Goal: Task Accomplishment & Management: Complete application form

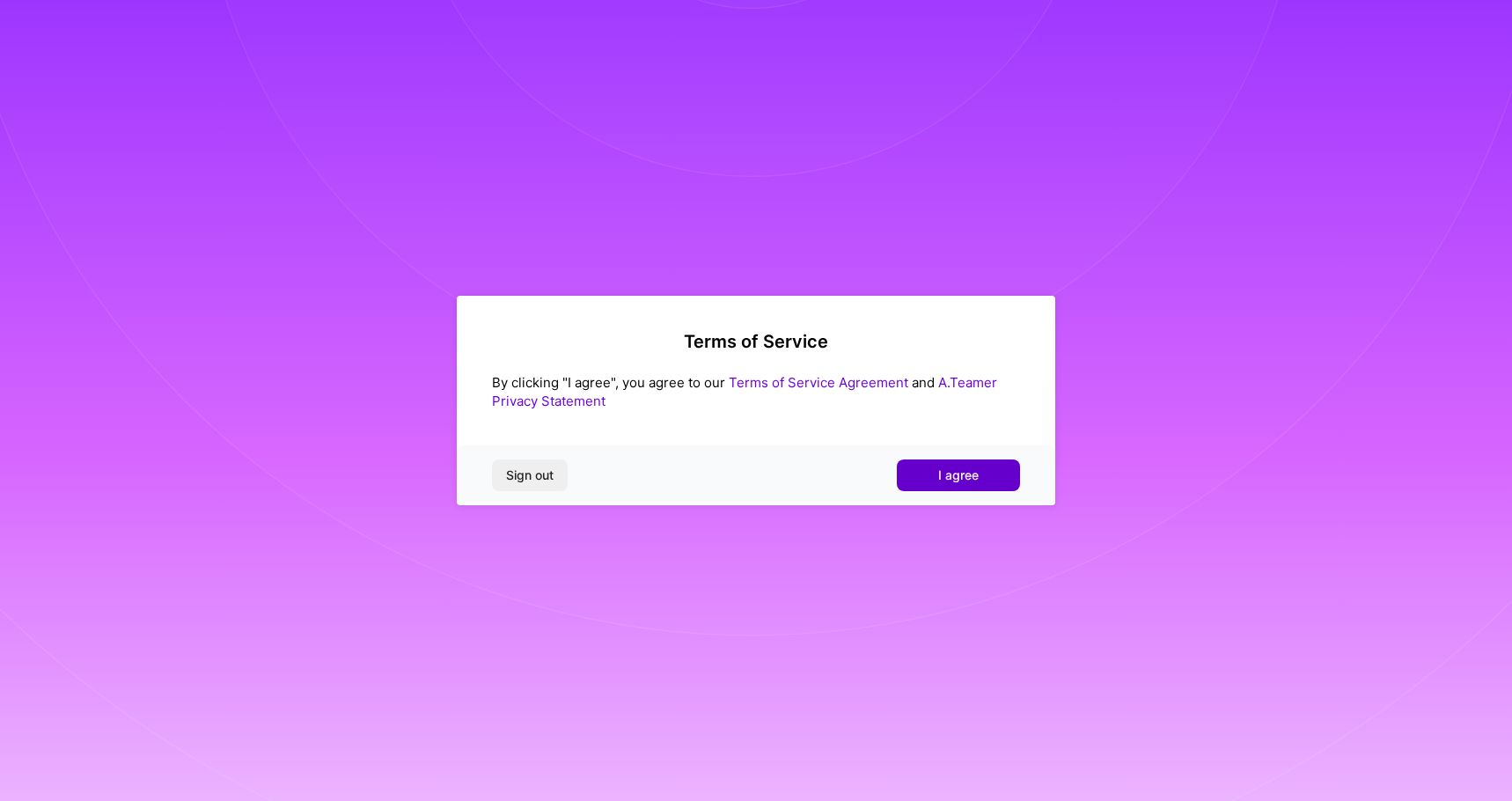
click at [955, 485] on button "I agree" at bounding box center [959, 475] width 123 height 32
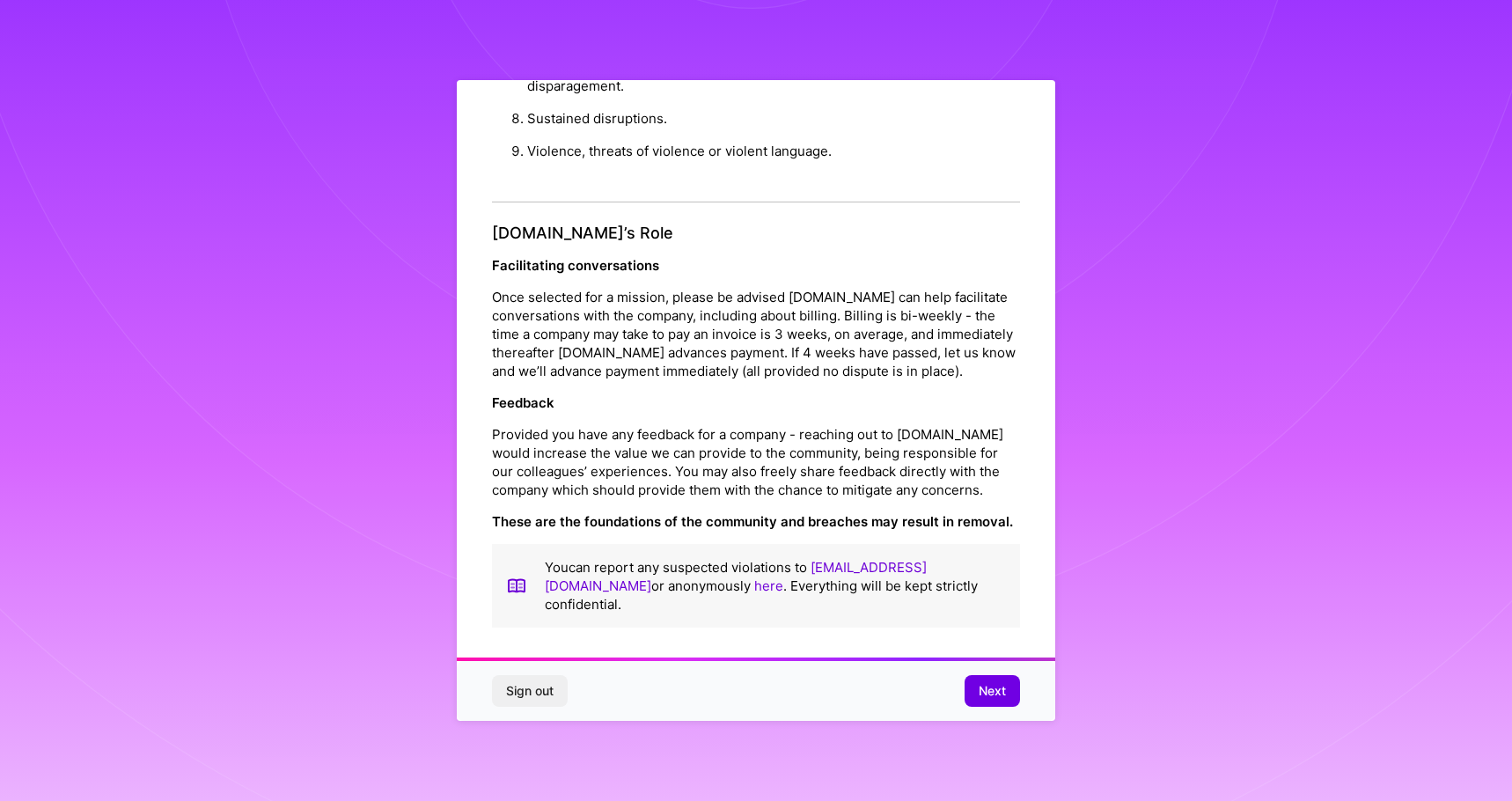
scroll to position [2, 0]
drag, startPoint x: 985, startPoint y: 680, endPoint x: 1020, endPoint y: 681, distance: 35.0
click at [985, 680] on button "Next" at bounding box center [993, 691] width 55 height 32
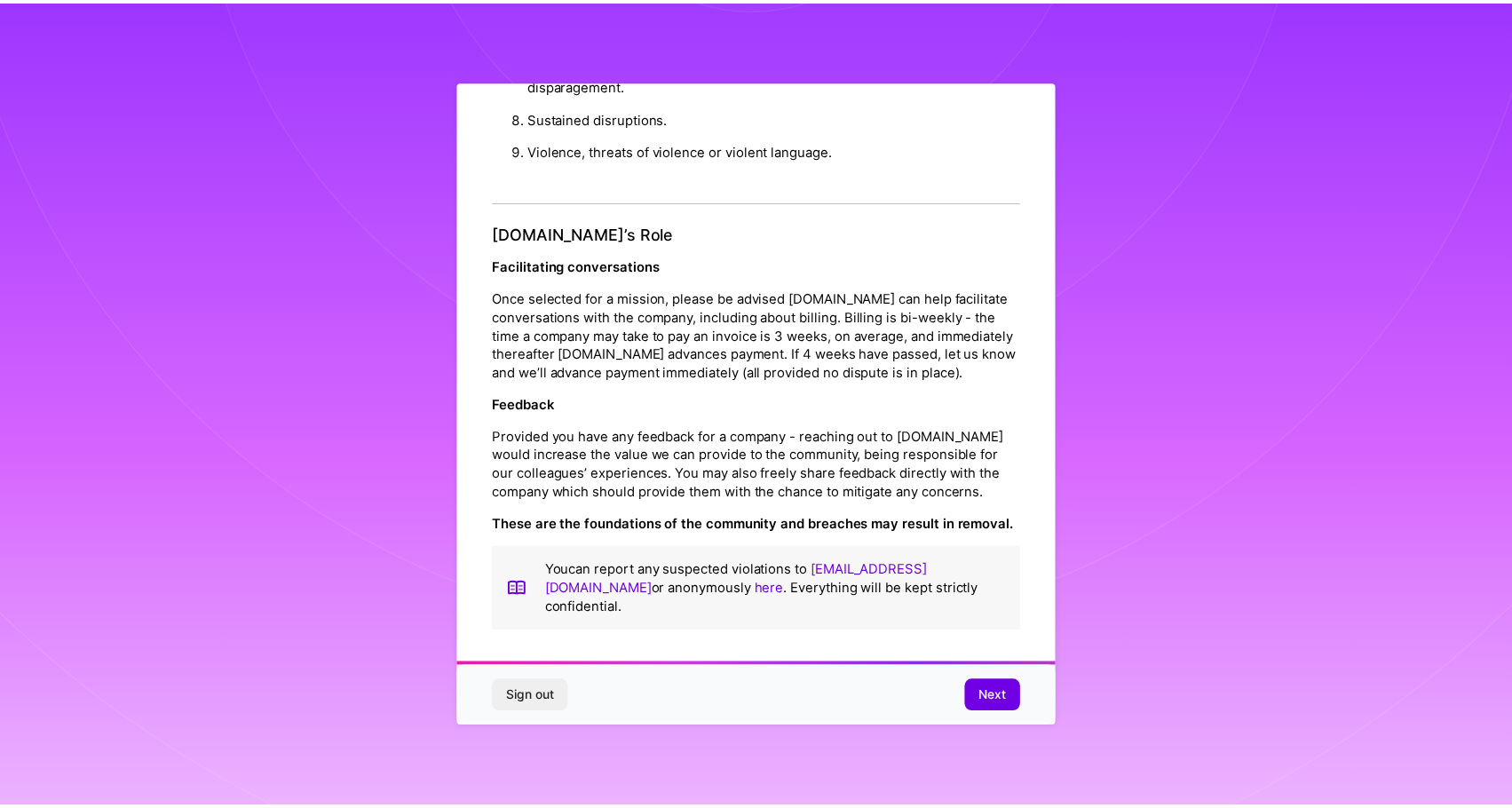
scroll to position [0, 0]
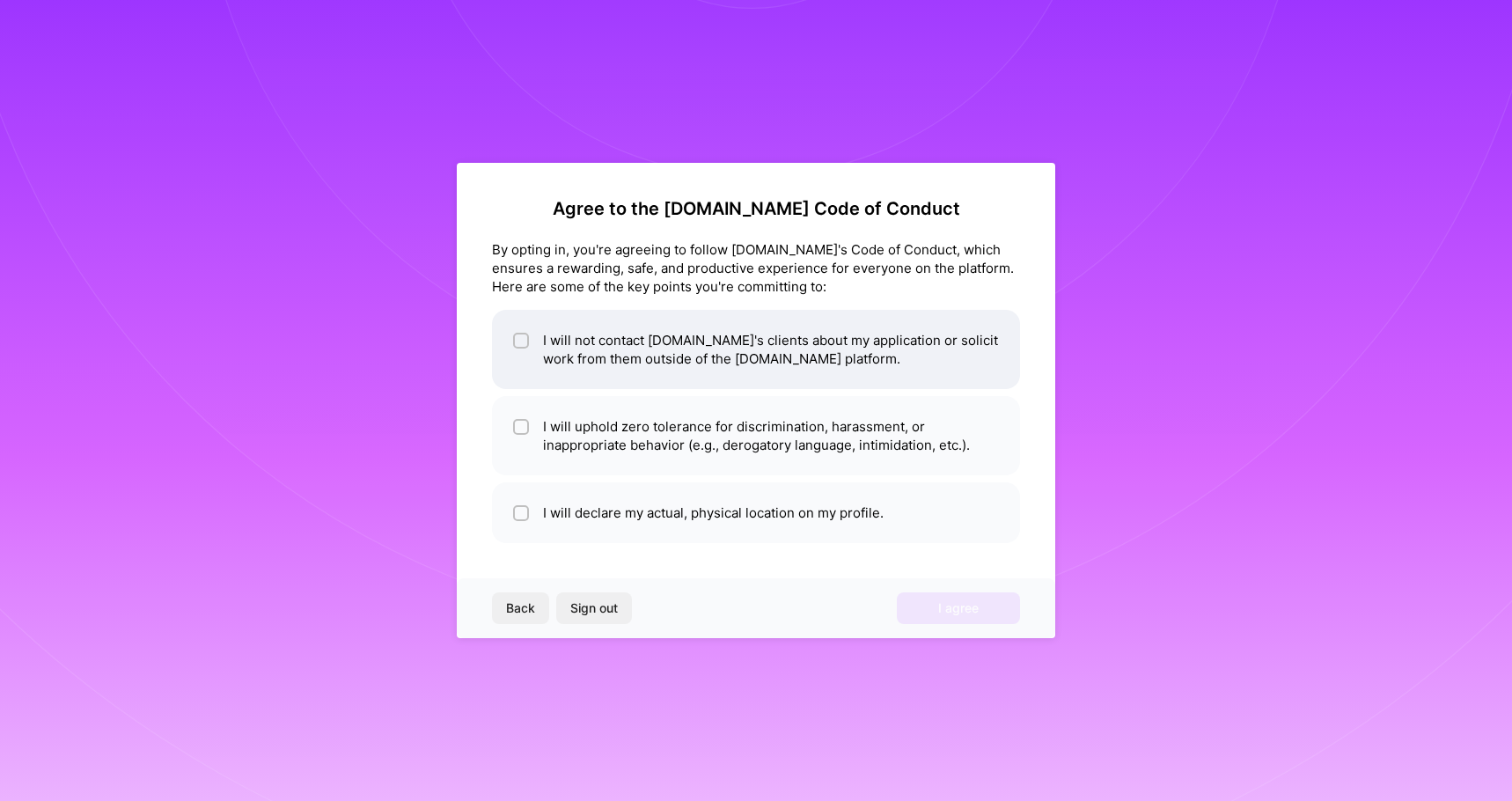
click at [799, 363] on li "I will not contact [DOMAIN_NAME]'s clients about my application or solicit work…" at bounding box center [756, 349] width 528 height 79
checkbox input "true"
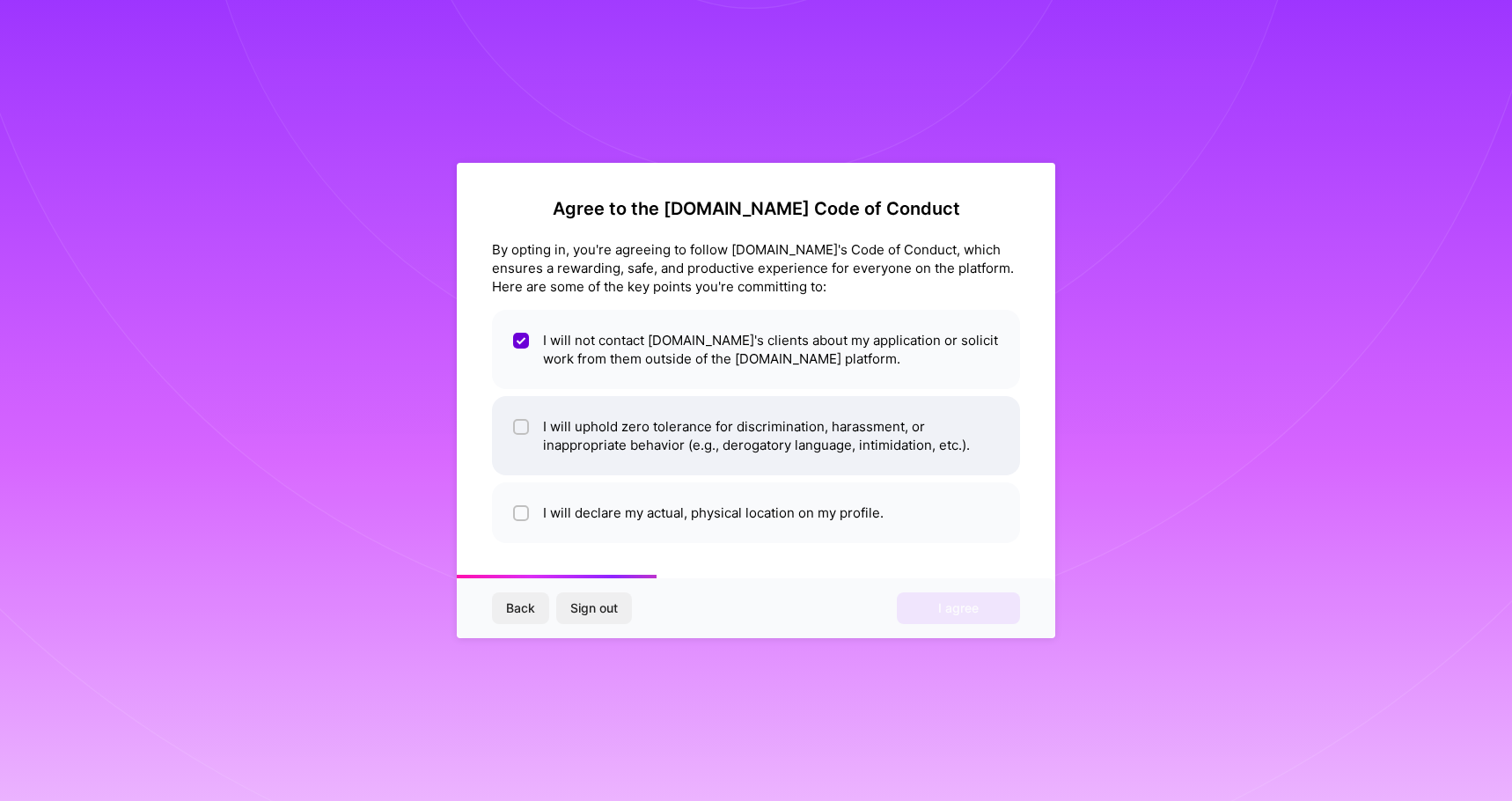
click at [784, 451] on li "I will uphold zero tolerance for discrimination, harassment, or inappropriate b…" at bounding box center [756, 435] width 528 height 79
checkbox input "true"
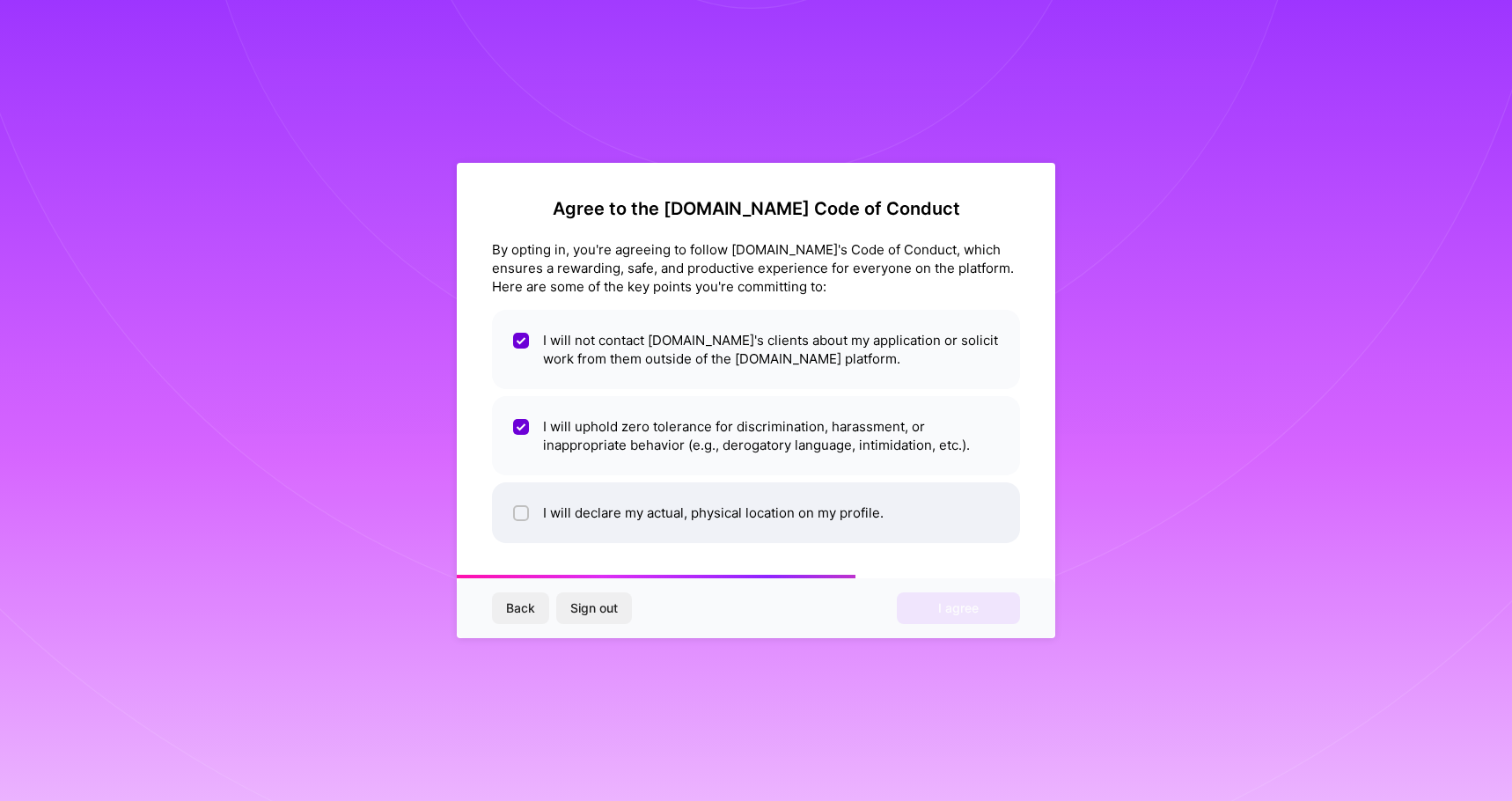
click at [849, 508] on li "I will declare my actual, physical location on my profile." at bounding box center [756, 513] width 528 height 61
checkbox input "true"
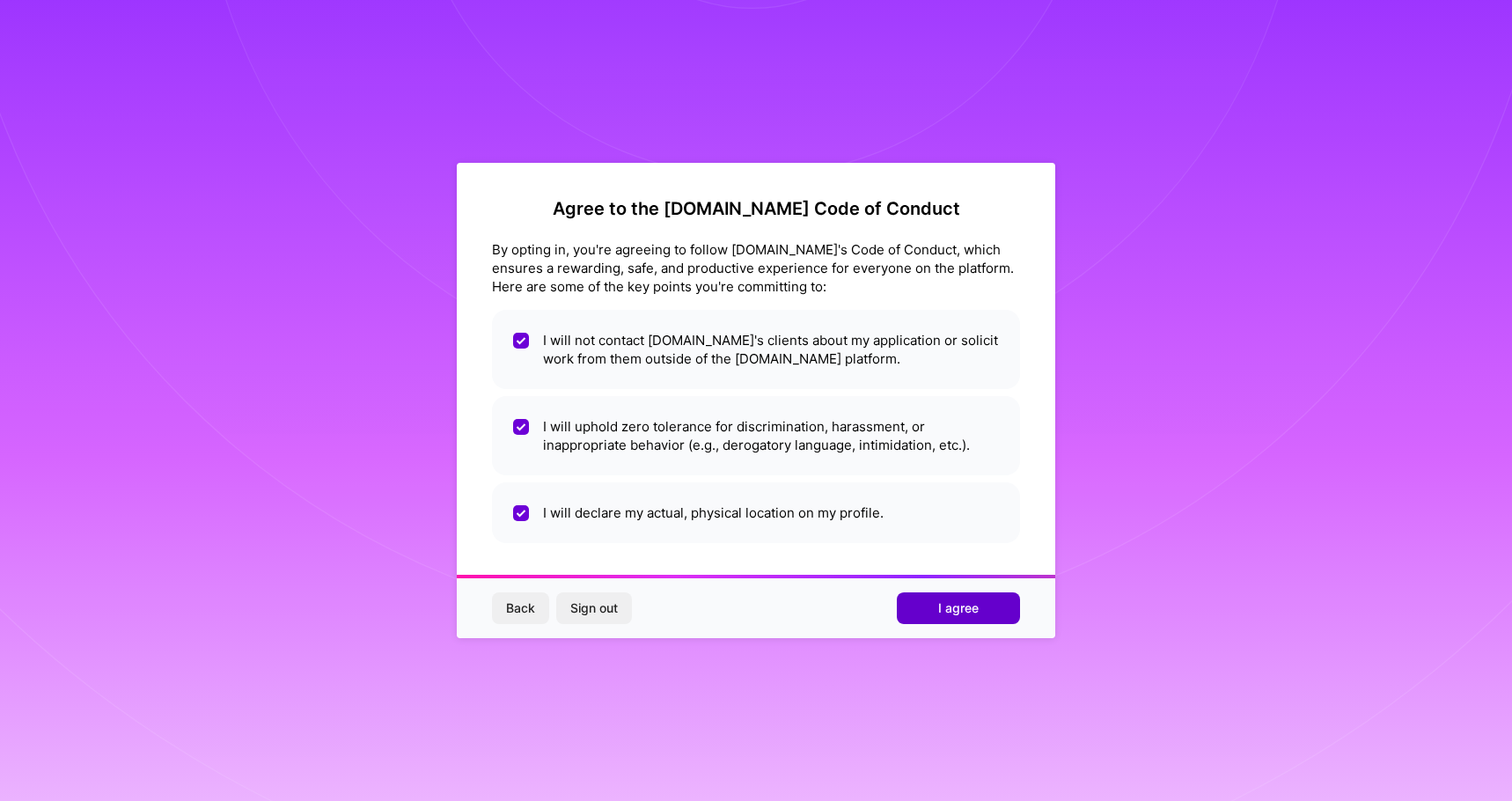
click at [987, 616] on button "I agree" at bounding box center [959, 608] width 123 height 32
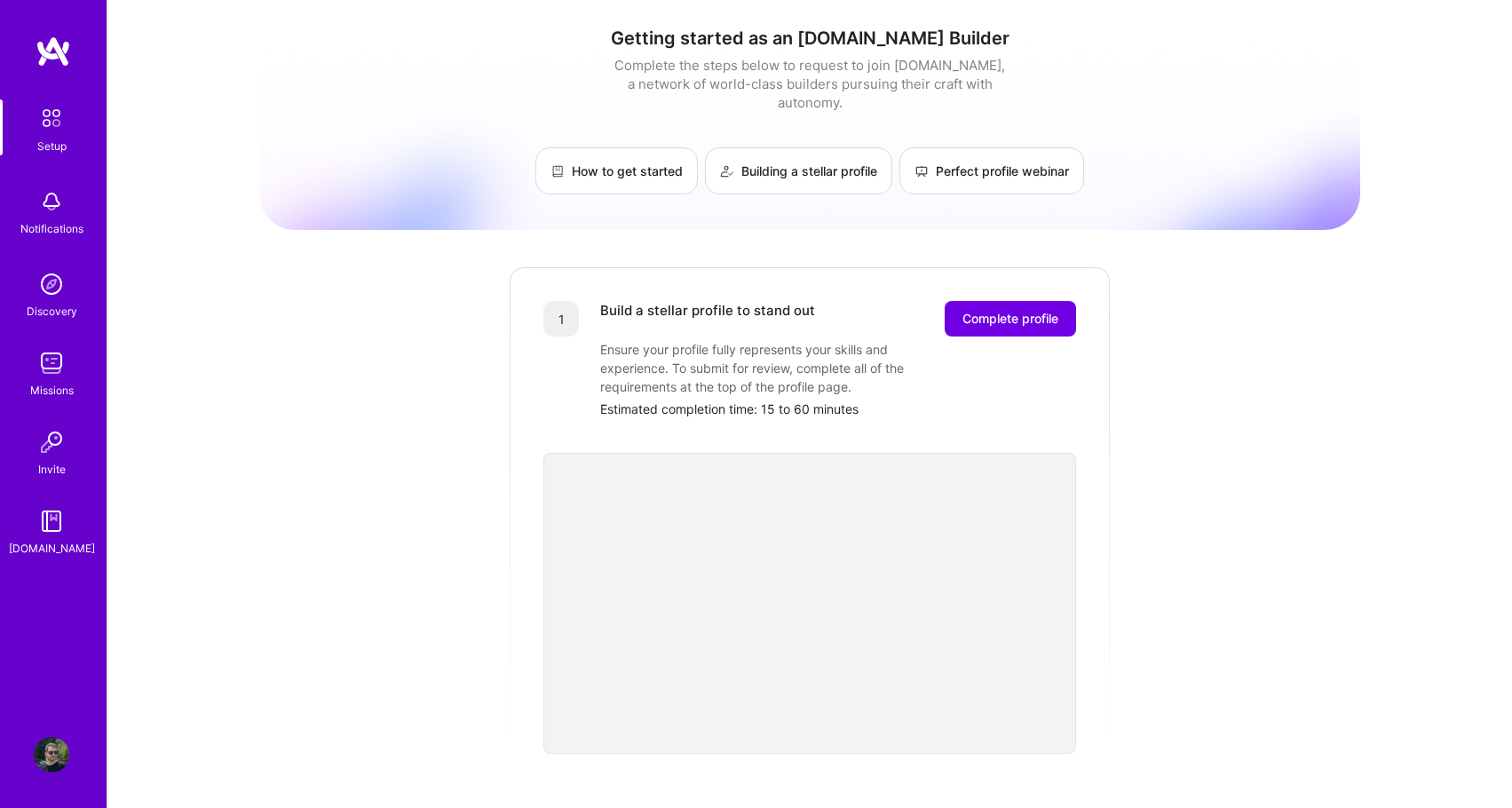
click at [46, 41] on img at bounding box center [52, 51] width 35 height 32
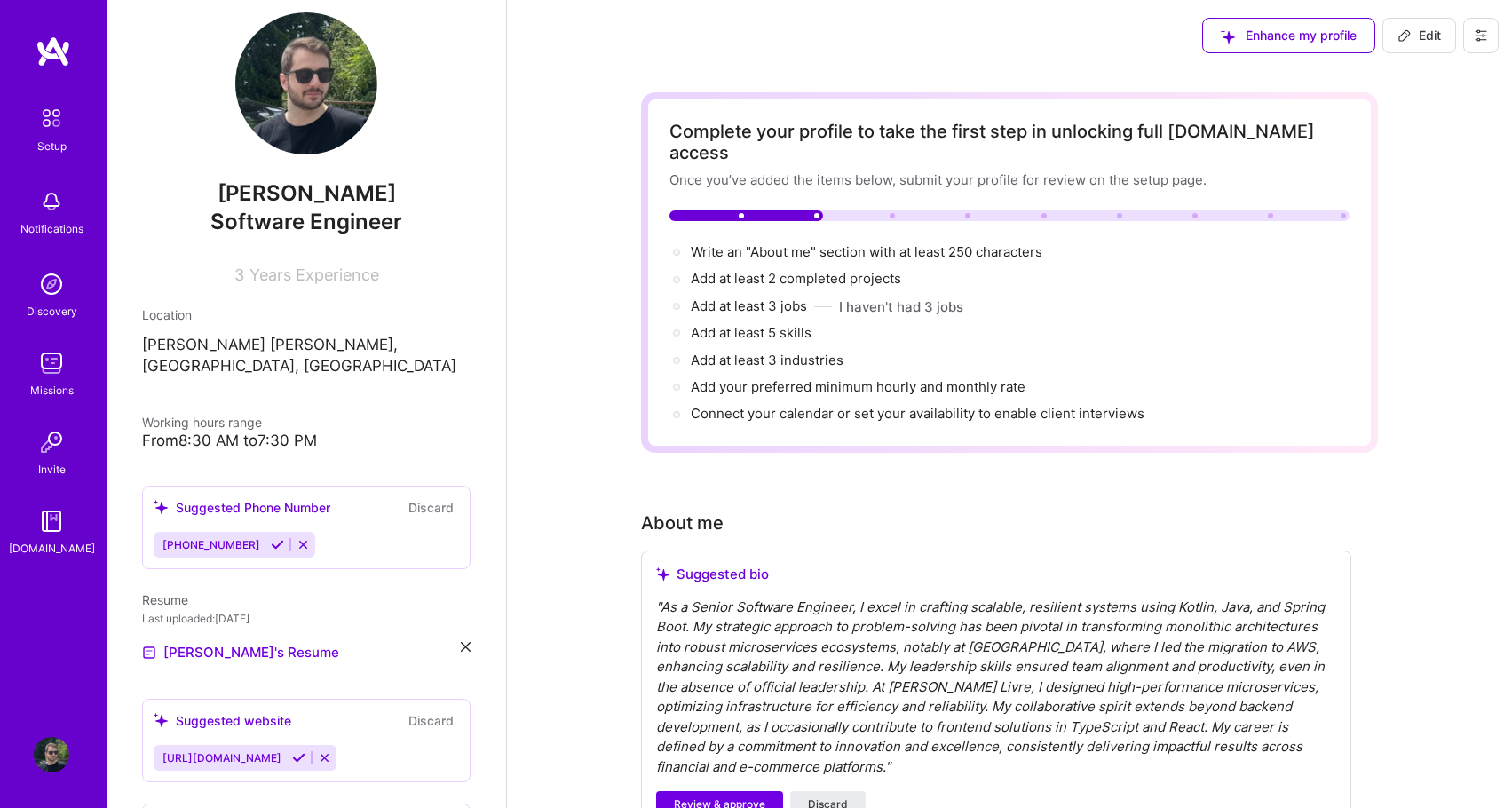
scroll to position [25, 0]
drag, startPoint x: 233, startPoint y: 274, endPoint x: 346, endPoint y: 271, distance: 113.0
click at [300, 274] on div "3 Years Experience" at bounding box center [306, 269] width 328 height 26
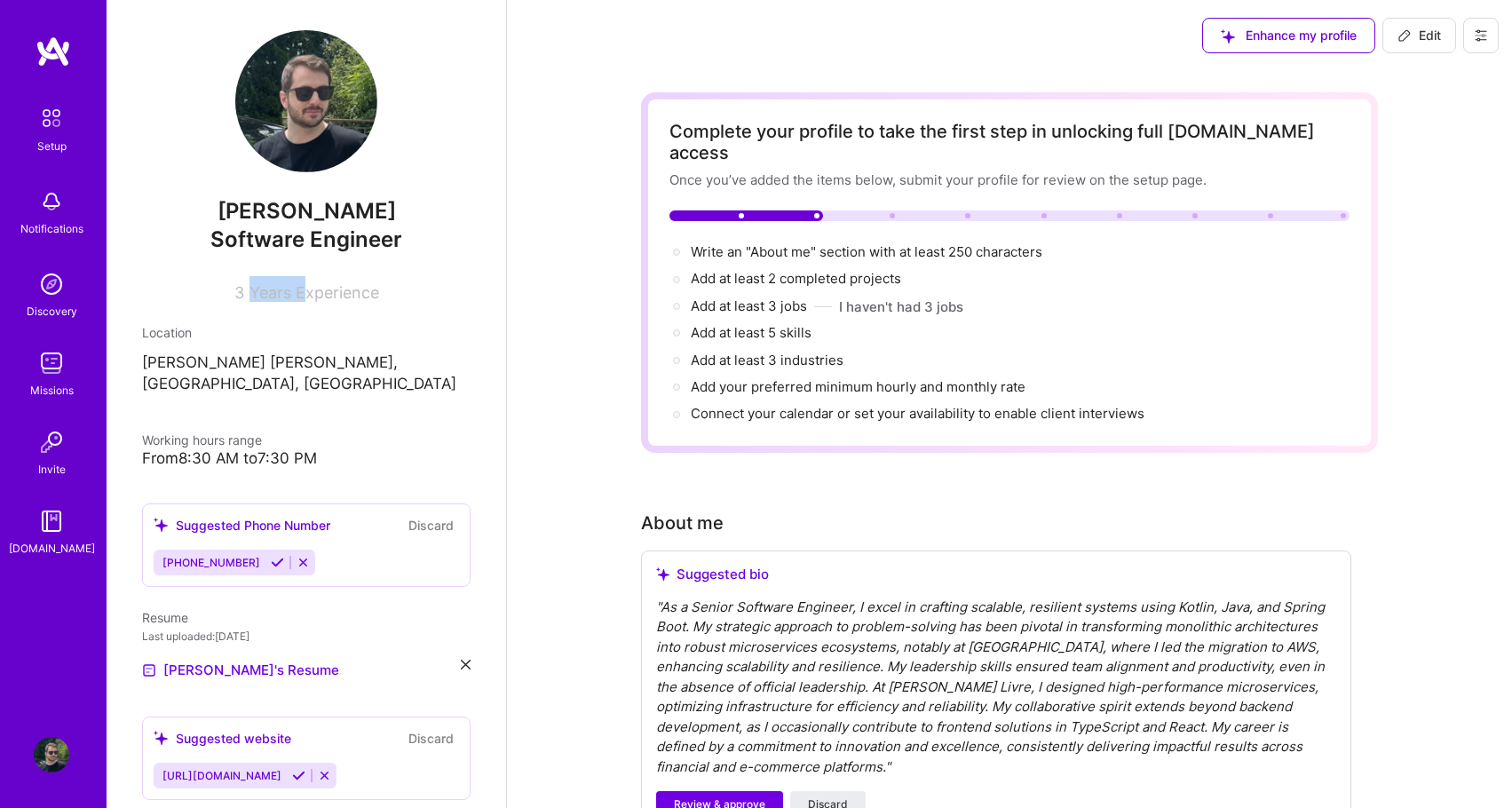
scroll to position [0, 0]
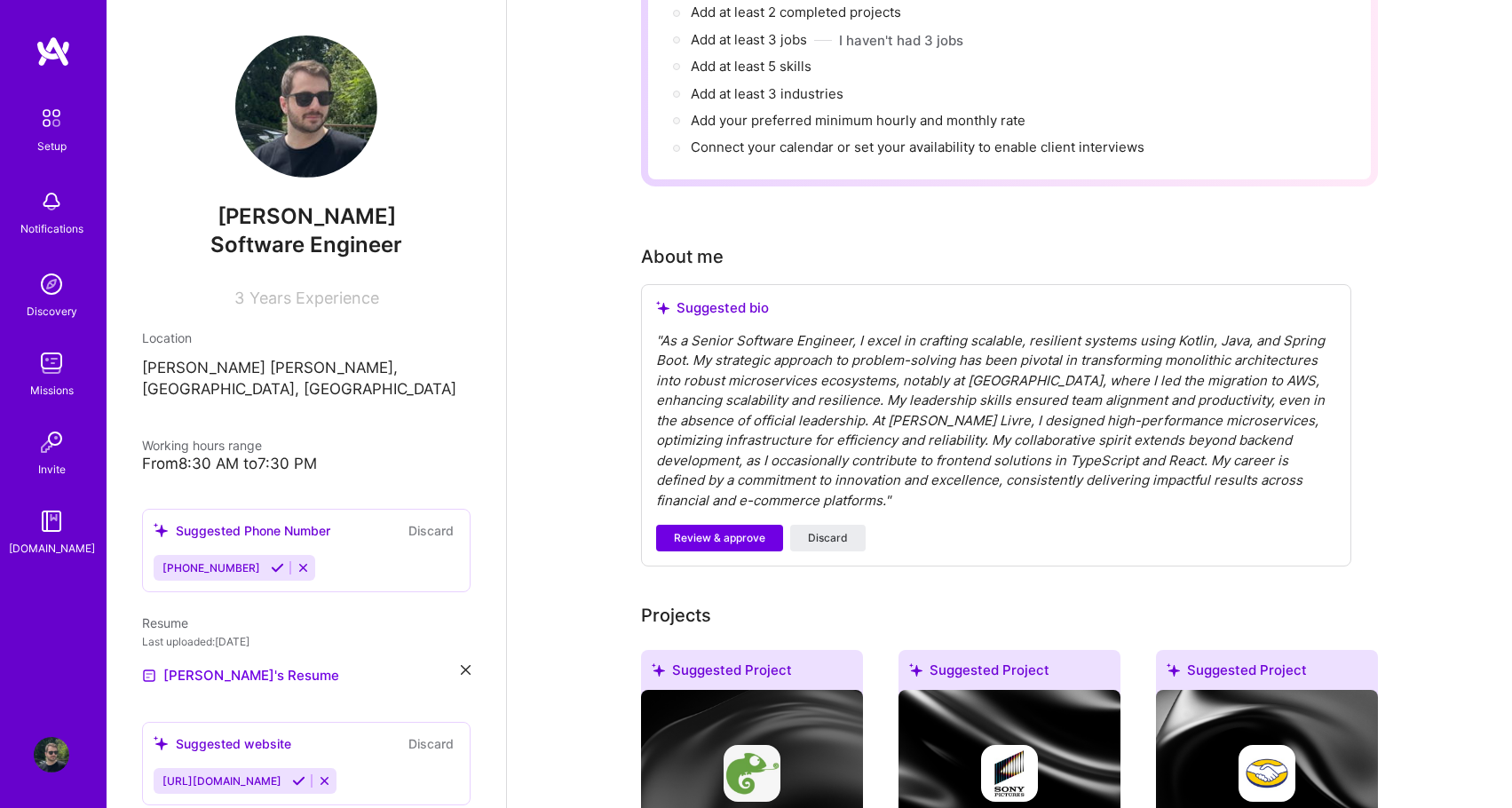
click at [421, 520] on button "Discard" at bounding box center [431, 530] width 56 height 21
click at [461, 665] on icon at bounding box center [465, 669] width 10 height 10
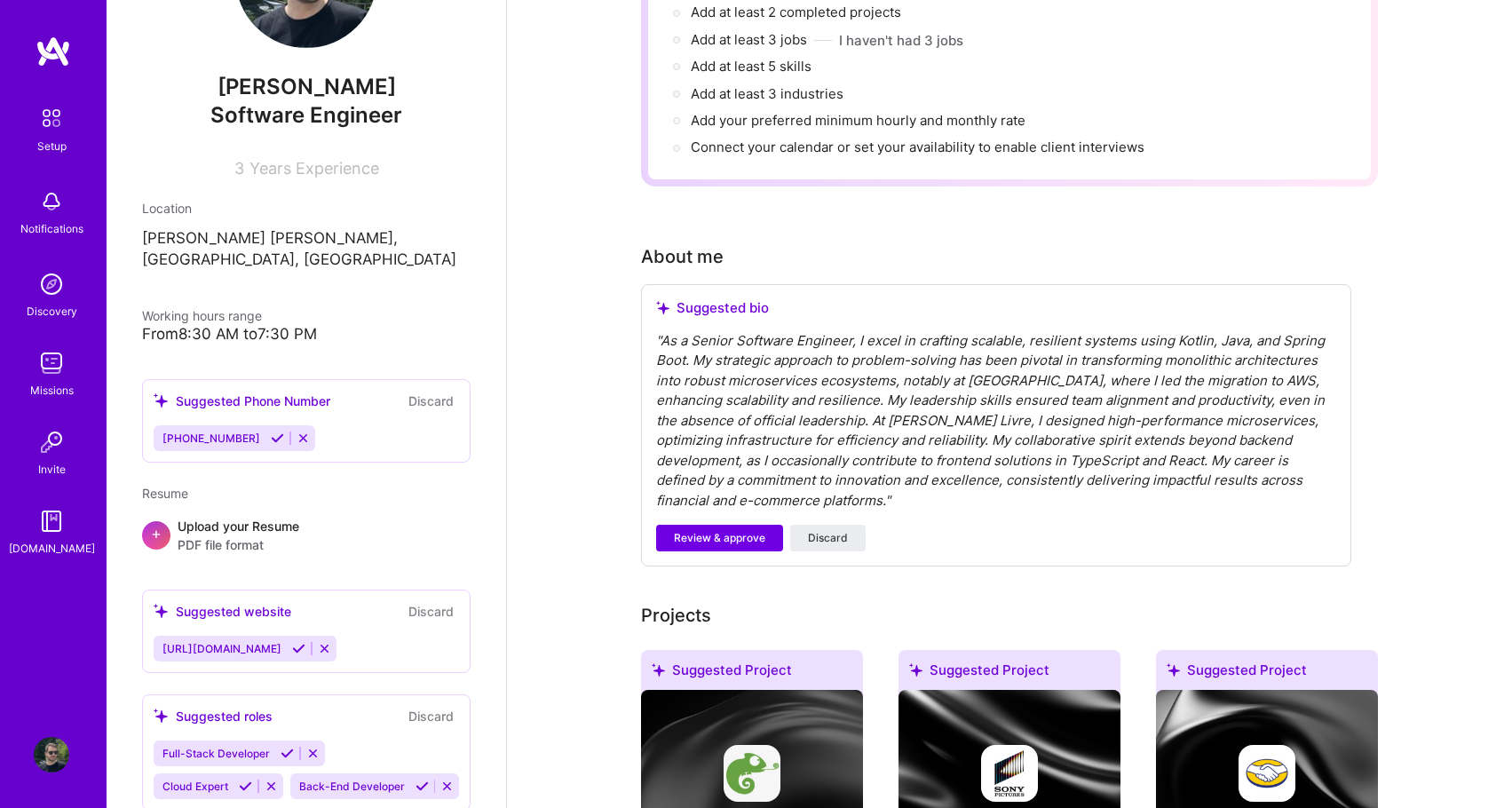
scroll to position [145, 0]
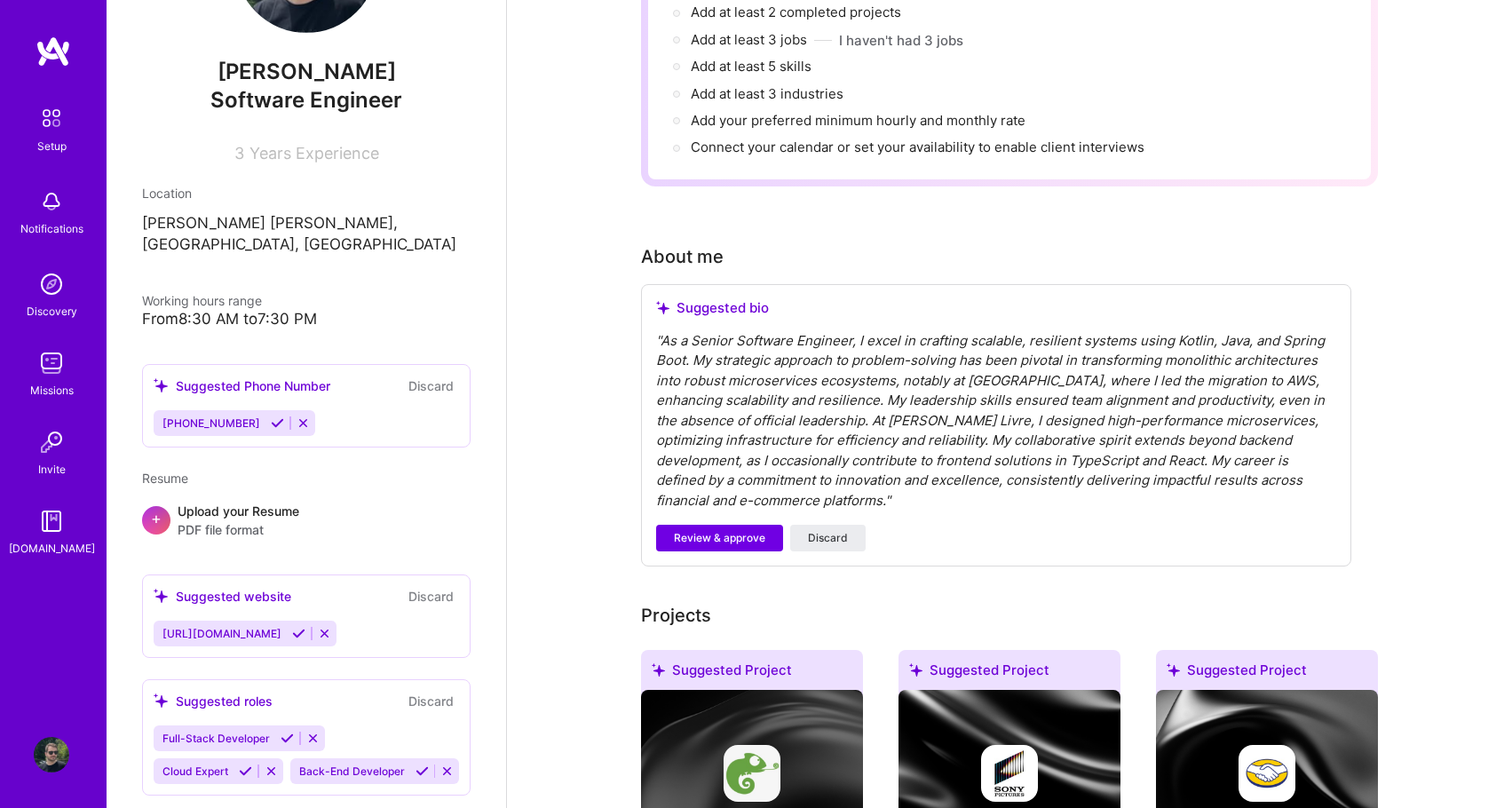
click at [422, 586] on button "Discard" at bounding box center [431, 596] width 56 height 21
click at [428, 691] on button "Discard" at bounding box center [431, 701] width 56 height 21
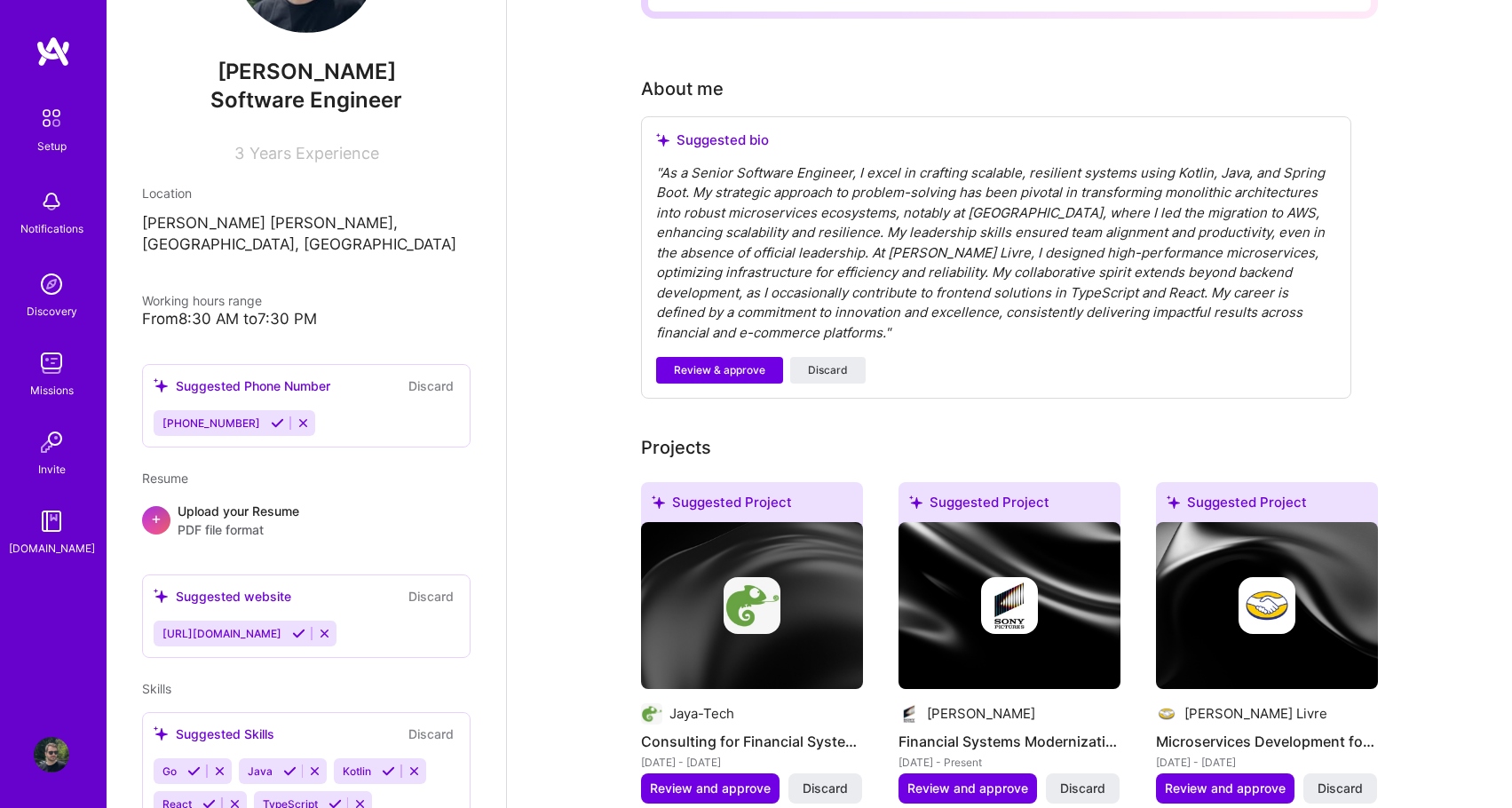
scroll to position [444, 0]
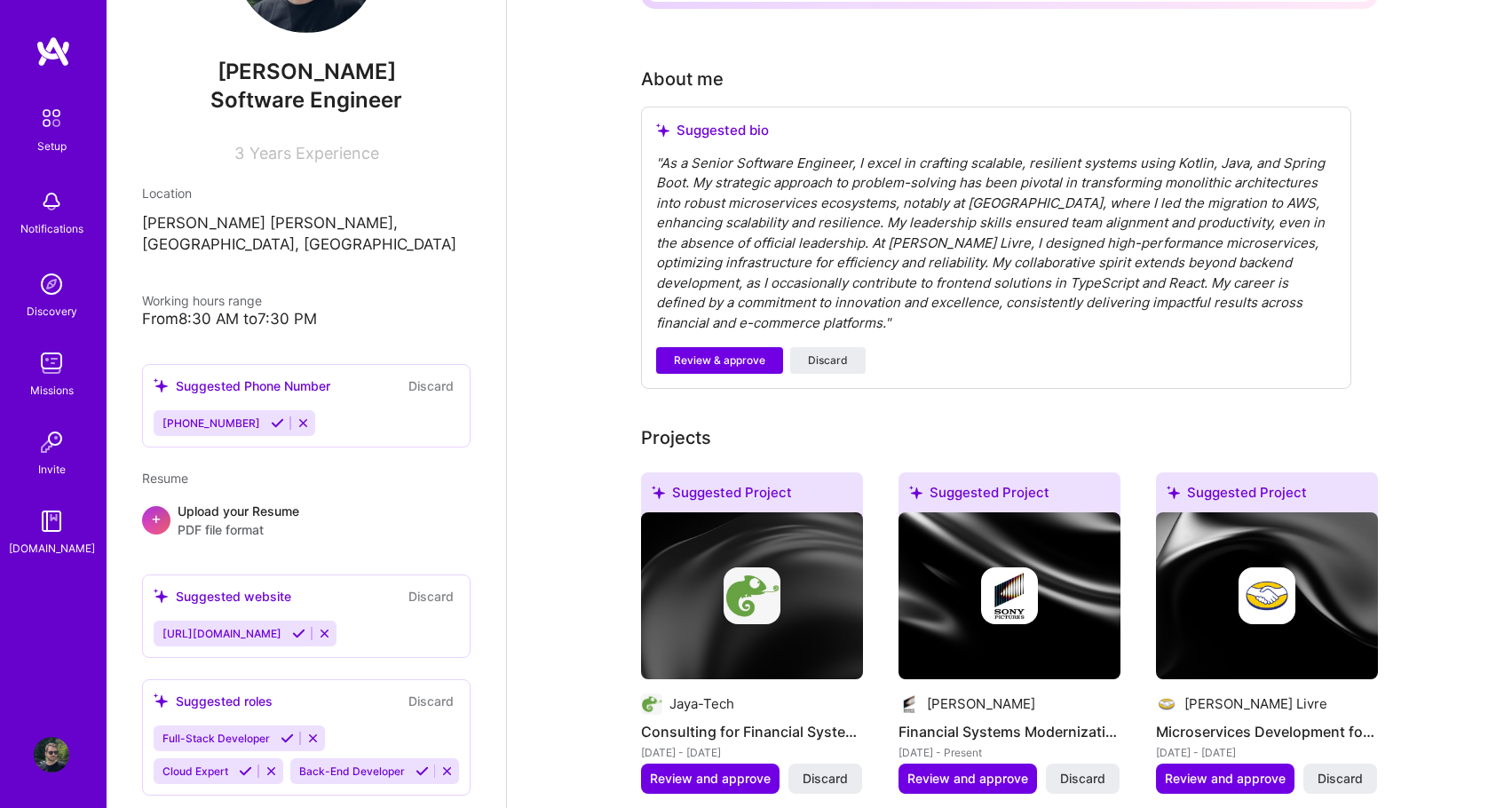
click at [426, 691] on button "Discard" at bounding box center [431, 701] width 56 height 21
click at [430, 586] on button "Discard" at bounding box center [431, 596] width 56 height 21
click at [426, 691] on button "Discard" at bounding box center [431, 701] width 56 height 21
click at [419, 691] on button "Discard" at bounding box center [431, 701] width 56 height 21
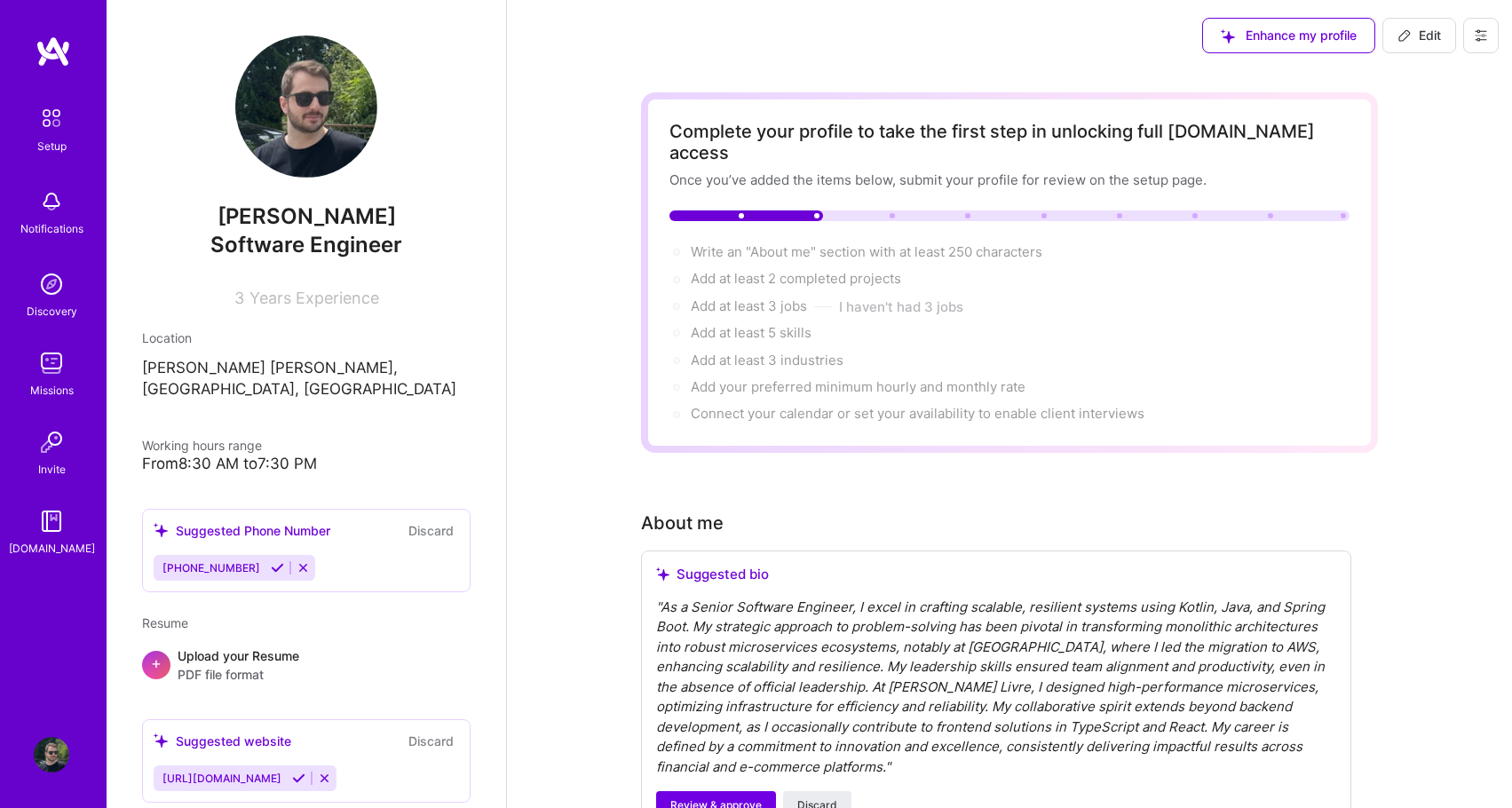
scroll to position [444, 0]
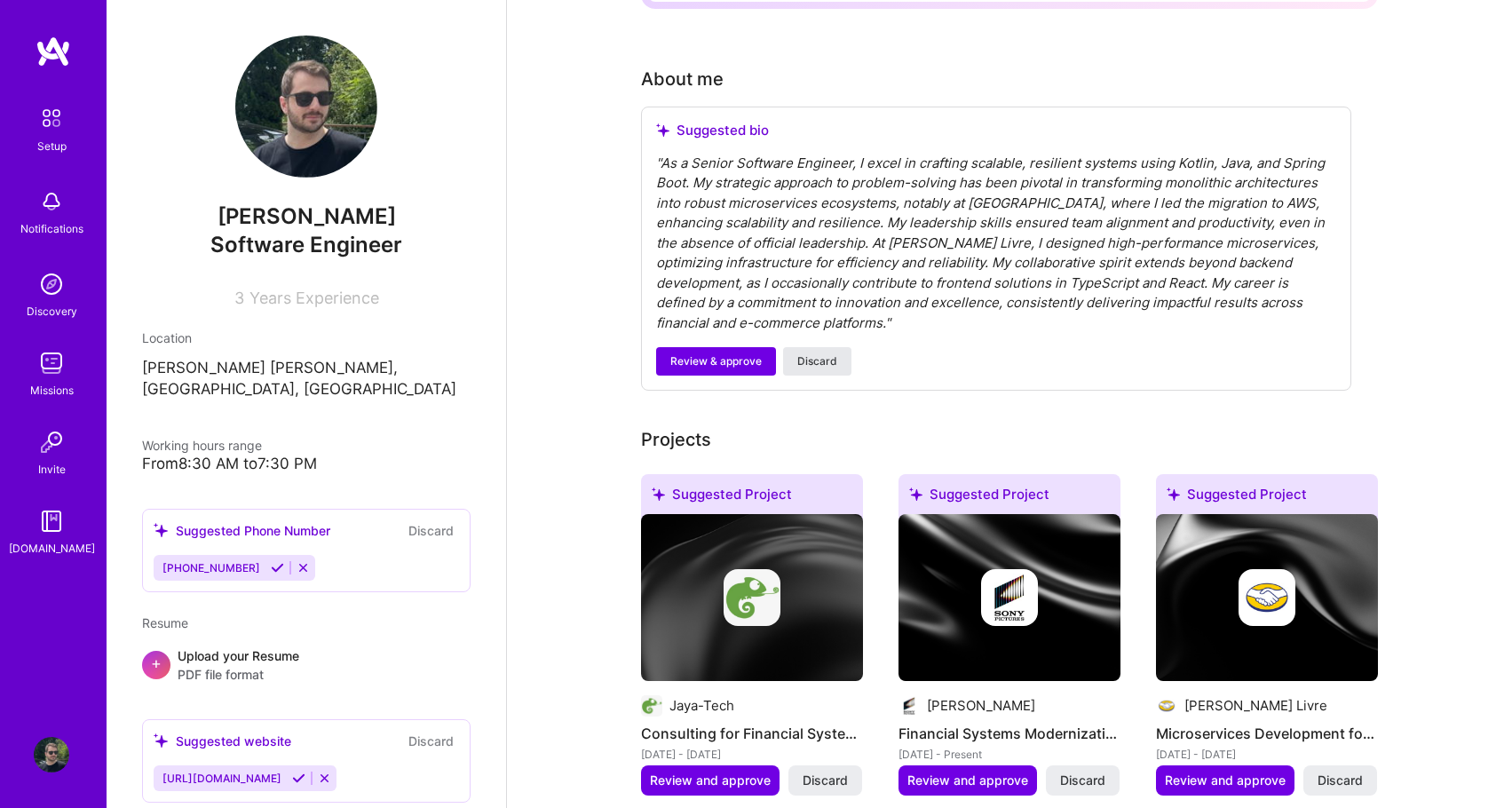
click at [808, 354] on span "Discard" at bounding box center [817, 362] width 40 height 16
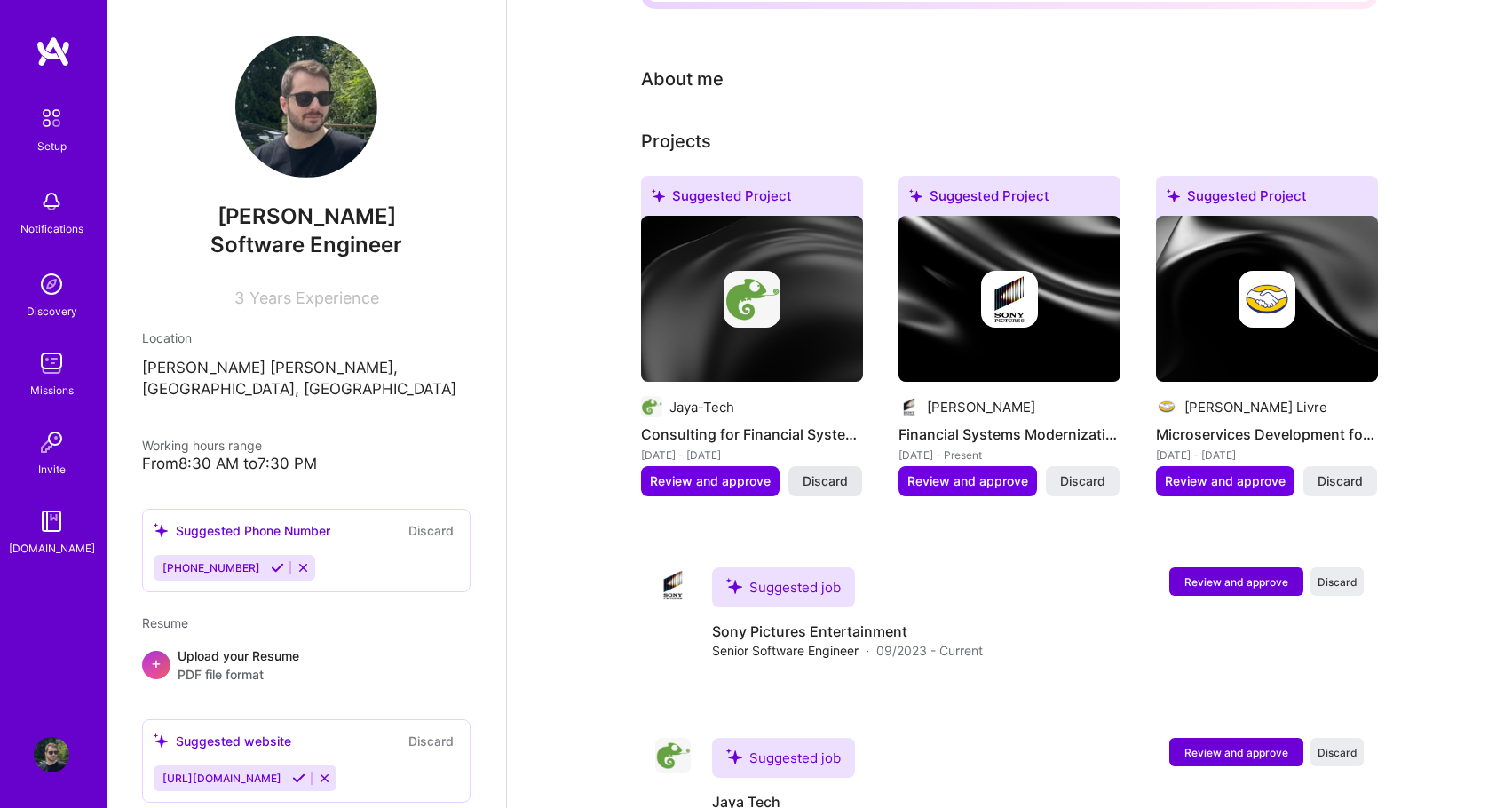
click at [826, 472] on span "Discard" at bounding box center [825, 481] width 45 height 18
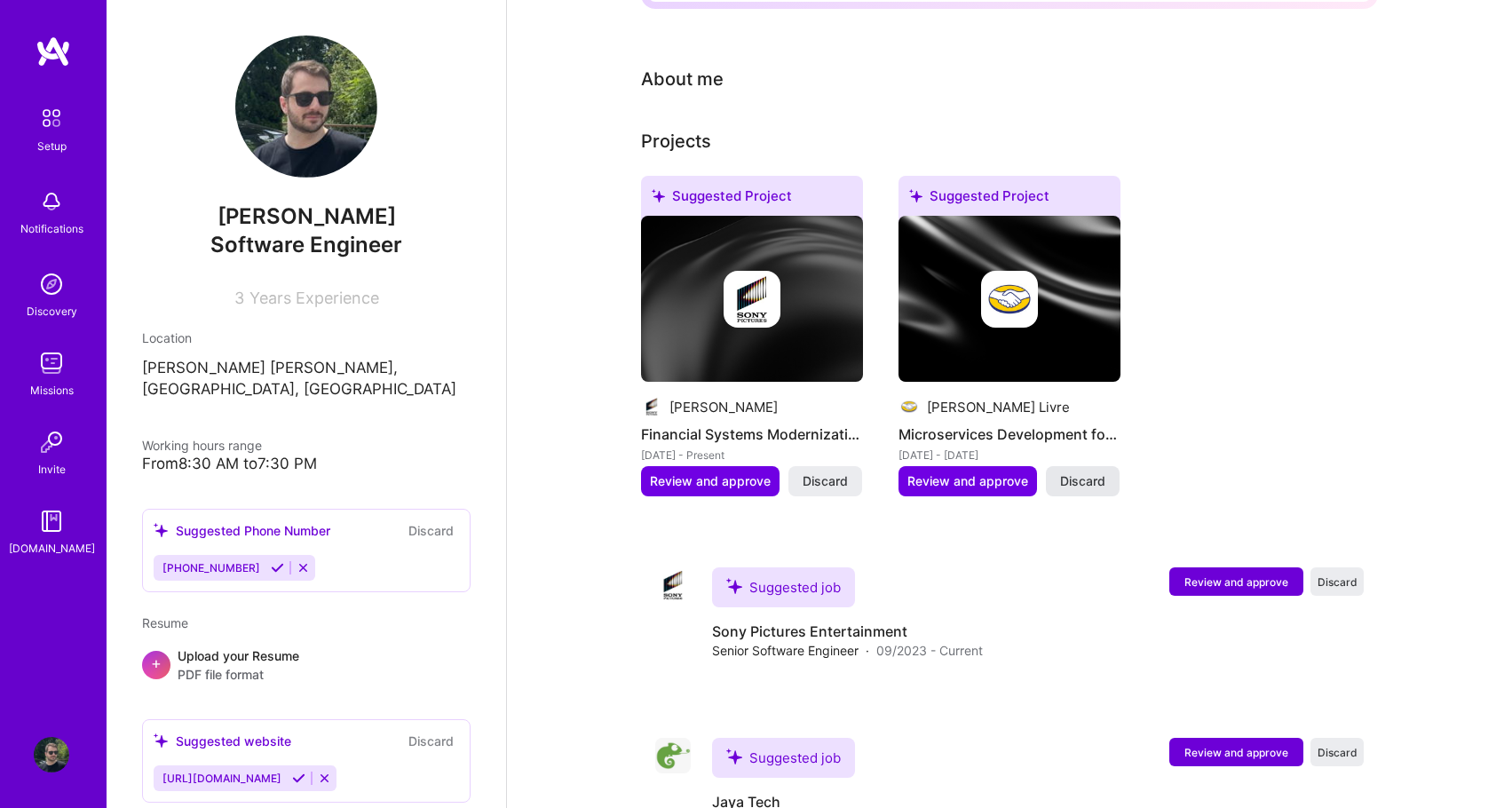
click at [1096, 472] on span "Discard" at bounding box center [1082, 481] width 45 height 18
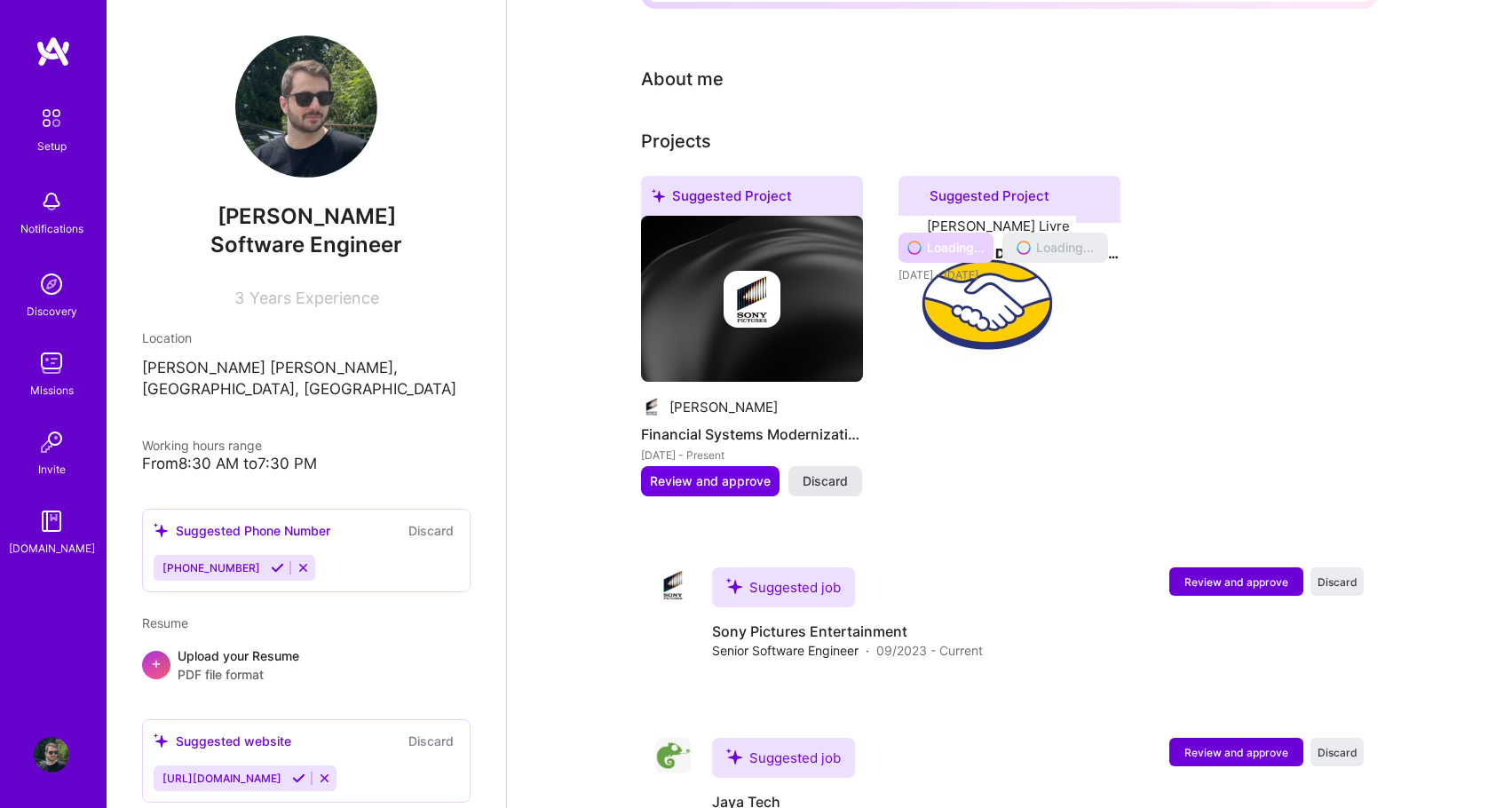
click at [824, 472] on span "Discard" at bounding box center [825, 481] width 45 height 18
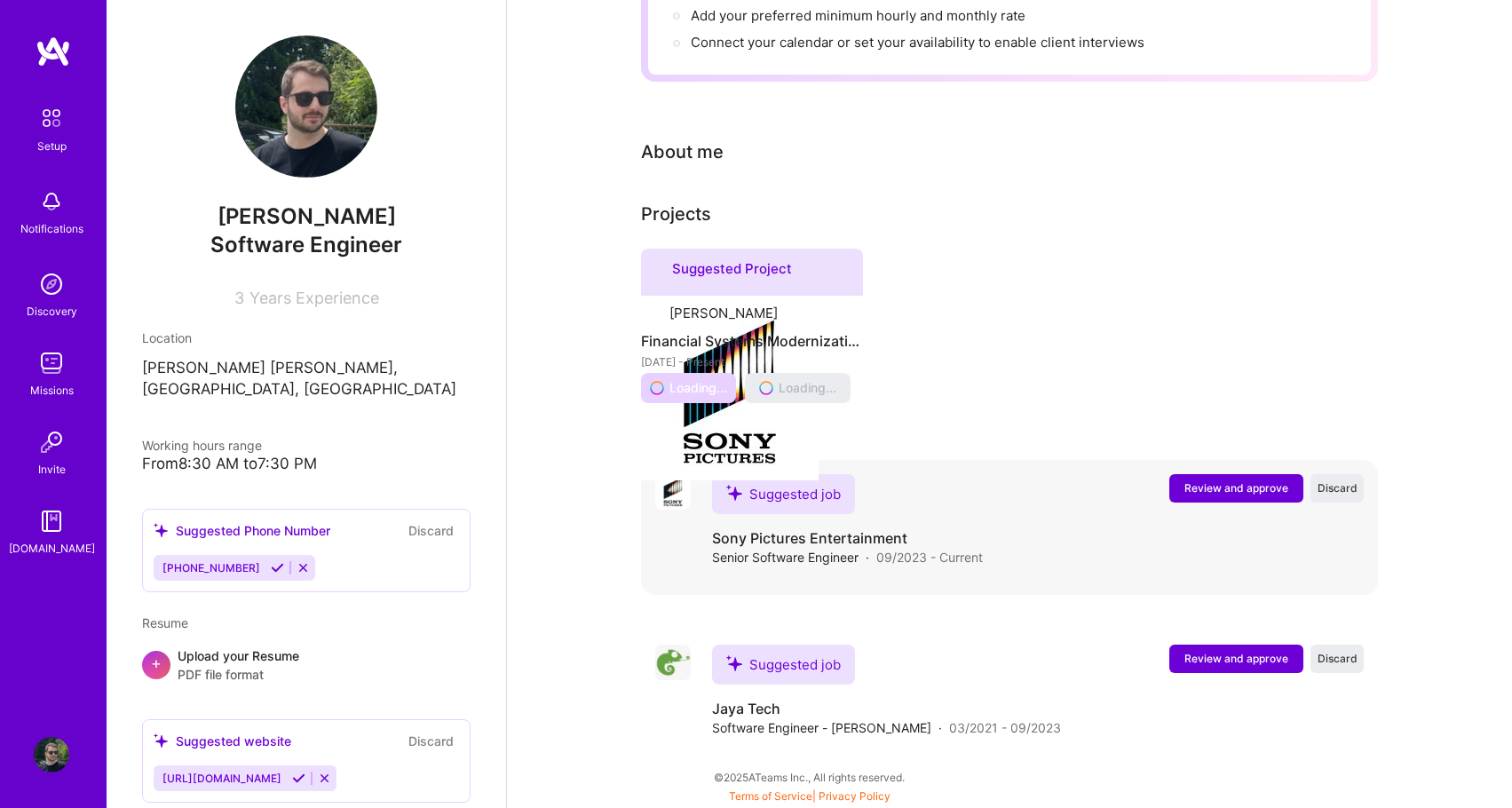
scroll to position [148, 0]
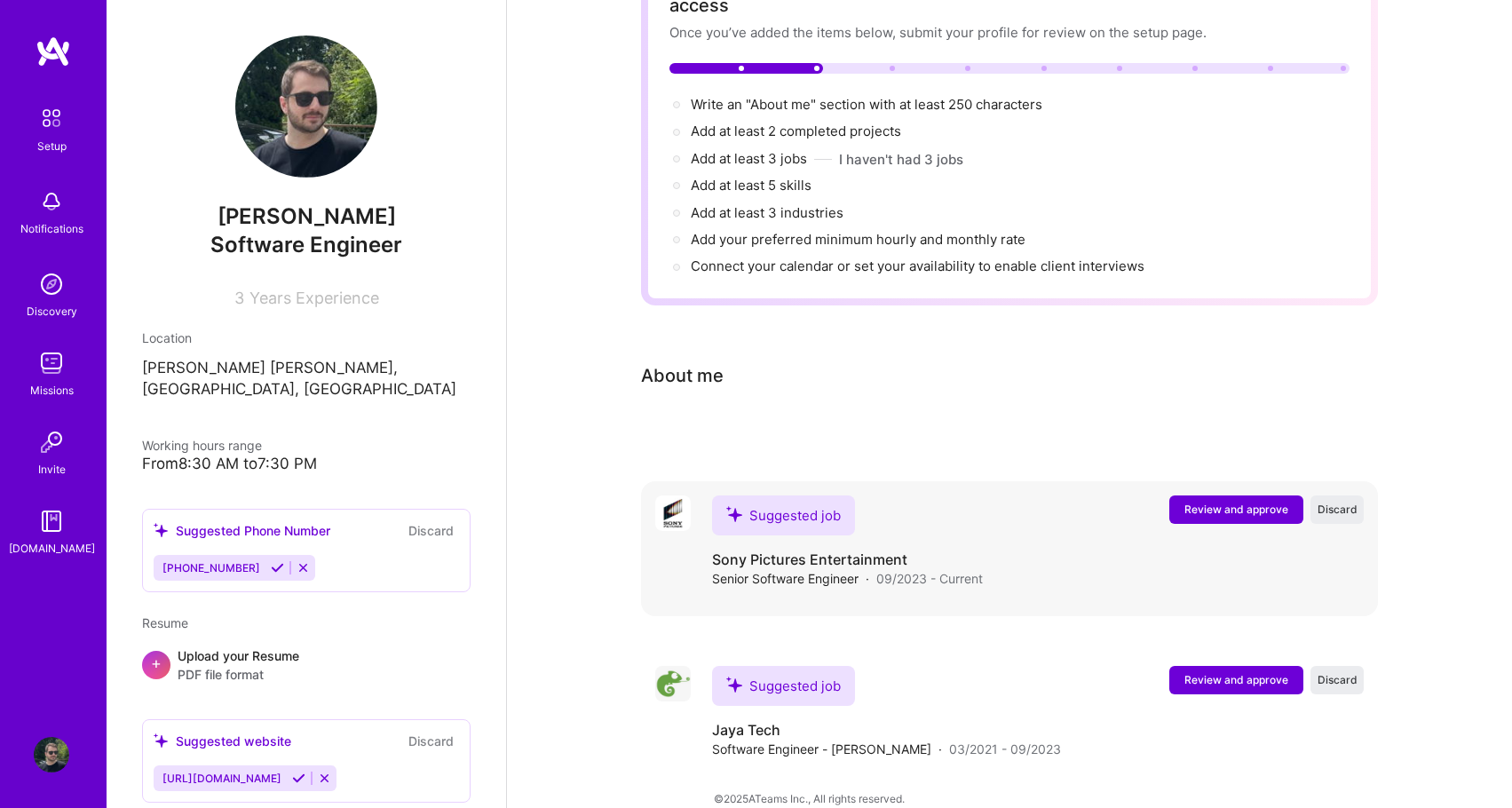
click at [1344, 502] on span "Discard" at bounding box center [1338, 509] width 40 height 15
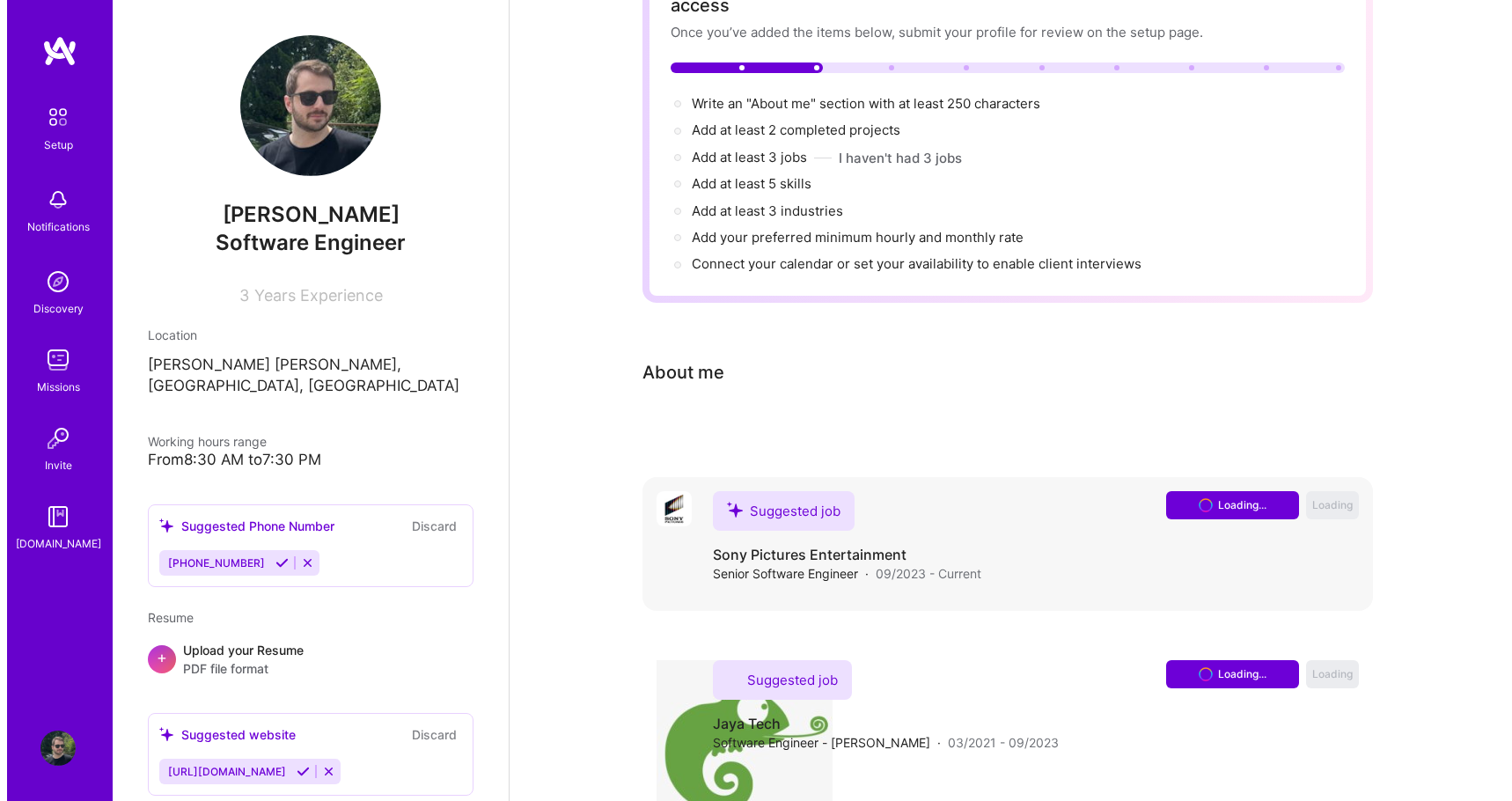
scroll to position [0, 0]
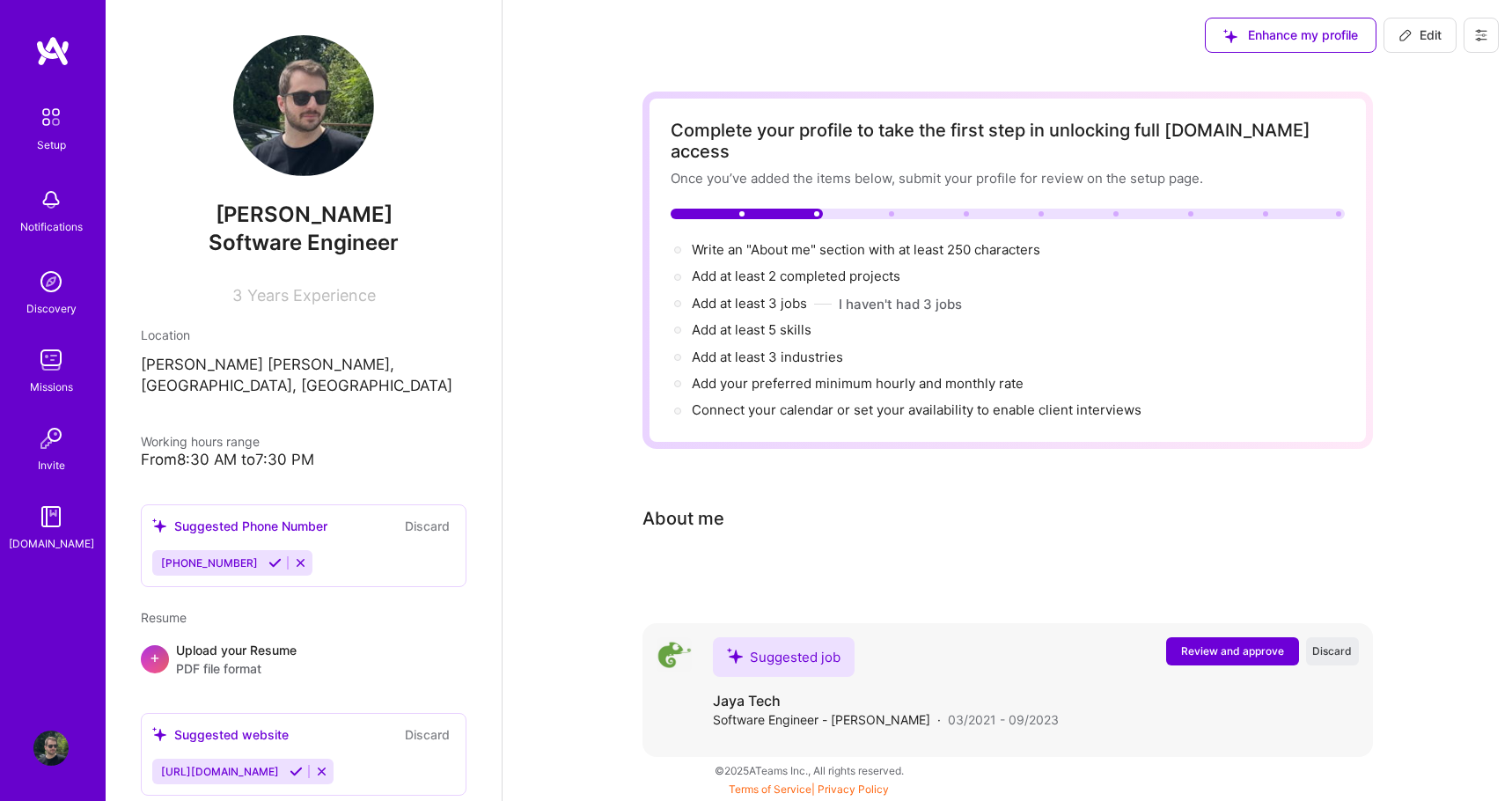
click at [1336, 643] on span "Discard" at bounding box center [1332, 650] width 39 height 15
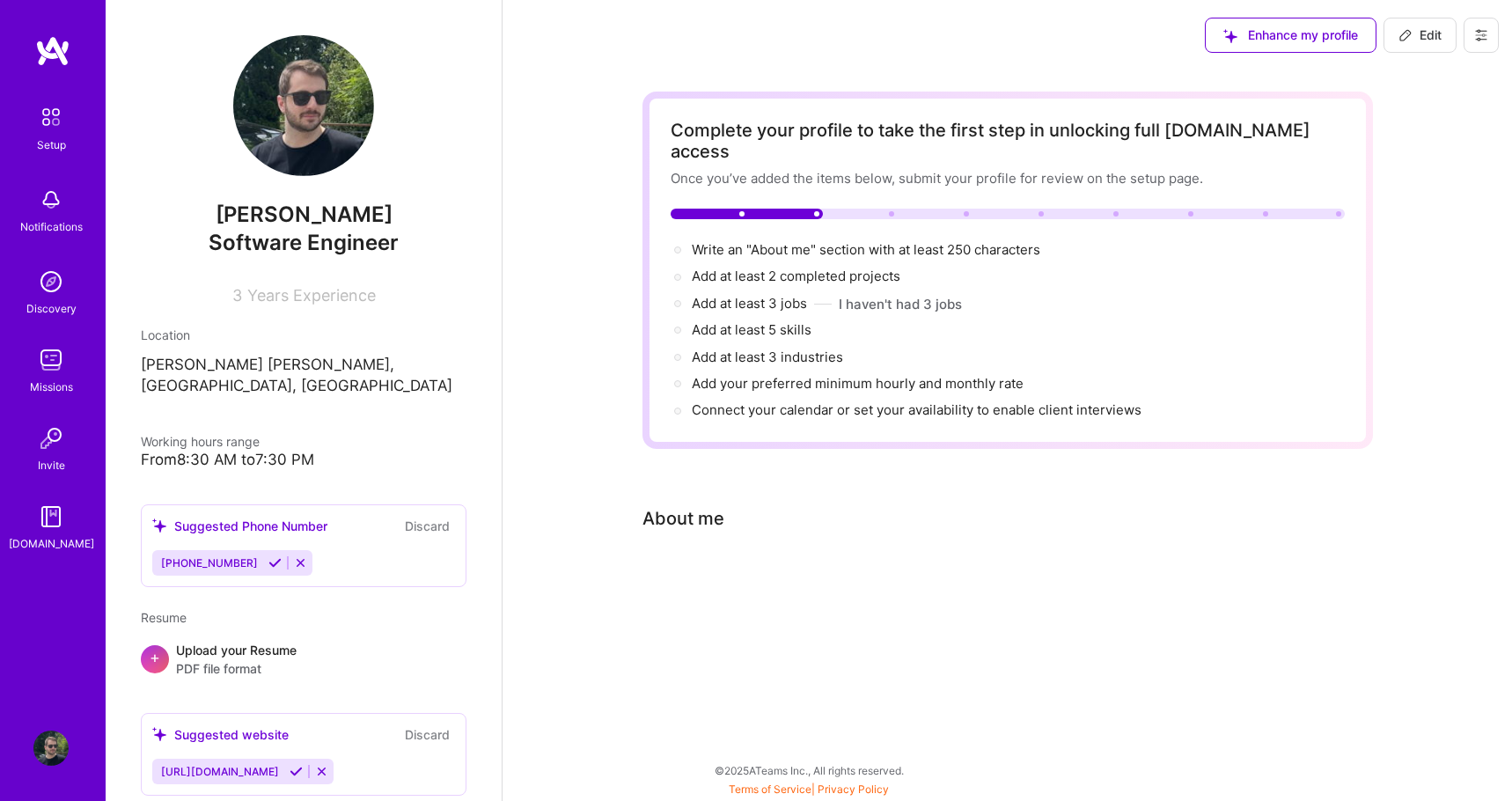
click at [1169, 578] on div "Complete your profile to take the first step in unlocking full A.Team access On…" at bounding box center [1007, 358] width 731 height 532
drag, startPoint x: 209, startPoint y: 290, endPoint x: 391, endPoint y: 287, distance: 182.0
click at [367, 285] on div "3 Years Experience" at bounding box center [303, 292] width 326 height 26
click at [550, 265] on div "Complete your profile to take the first step in unlocking full A.Team access On…" at bounding box center [1008, 367] width 1010 height 595
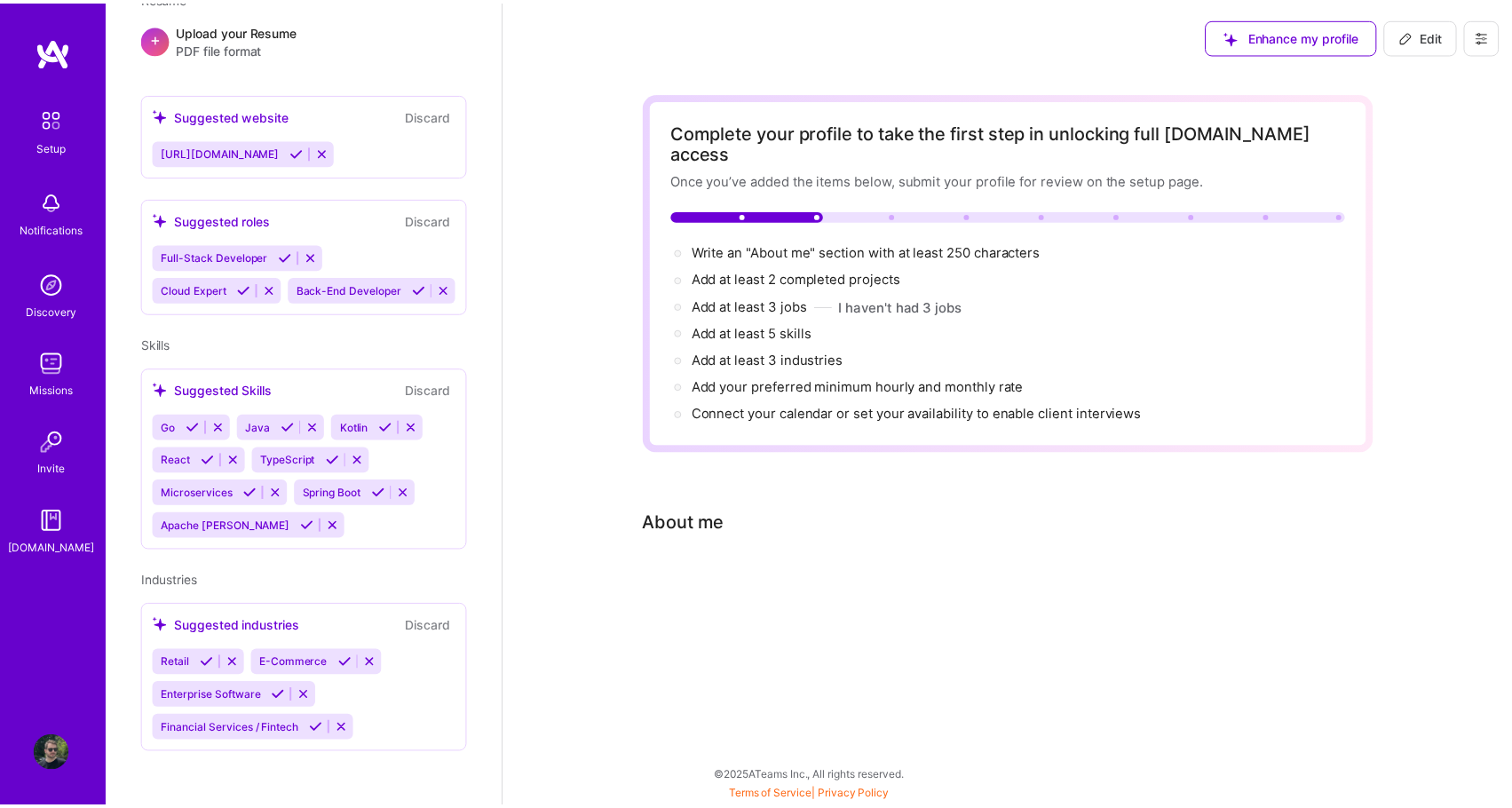
scroll to position [641, 0]
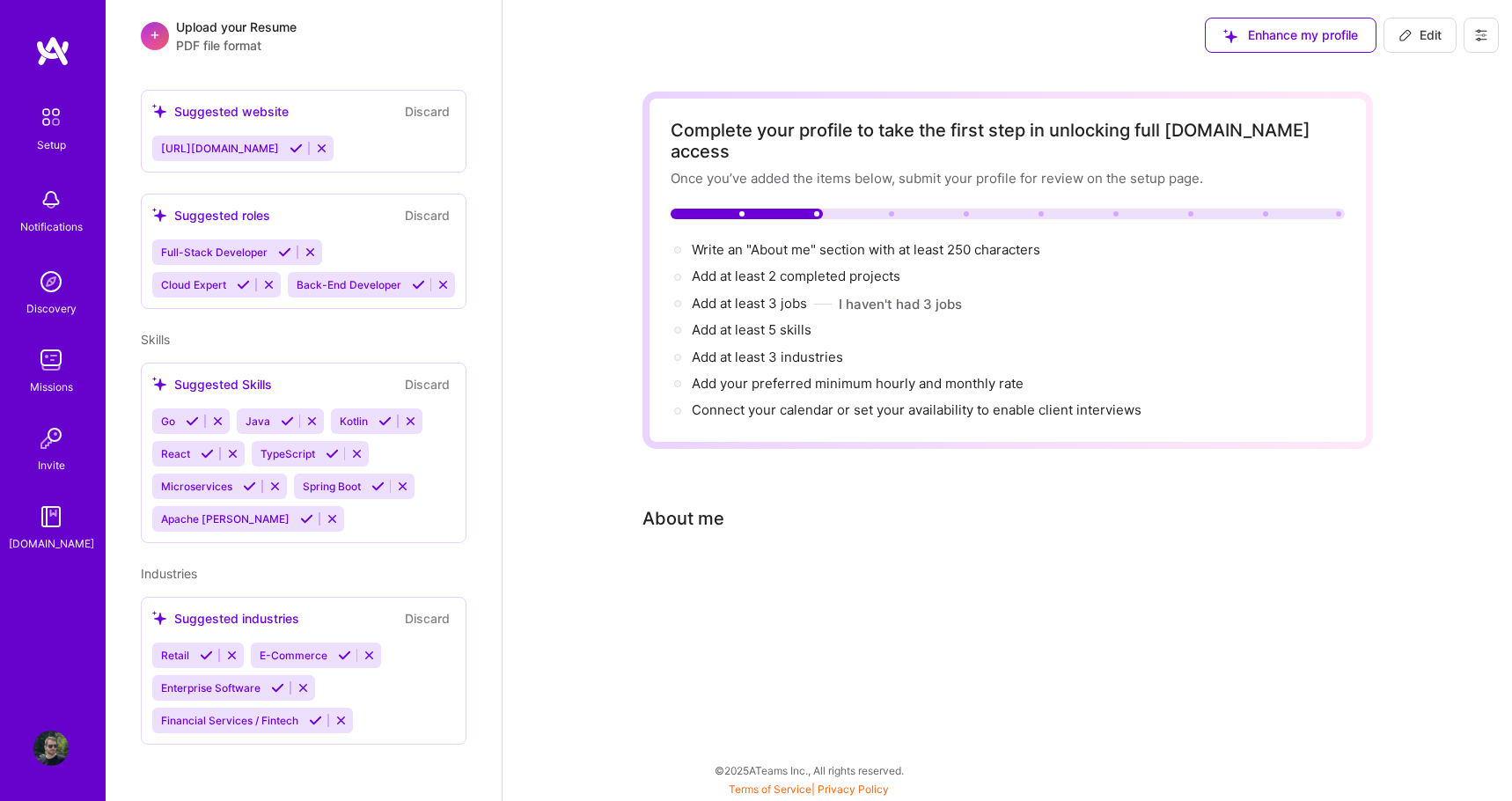
click at [55, 121] on img at bounding box center [51, 117] width 37 height 37
